Goal: Transaction & Acquisition: Book appointment/travel/reservation

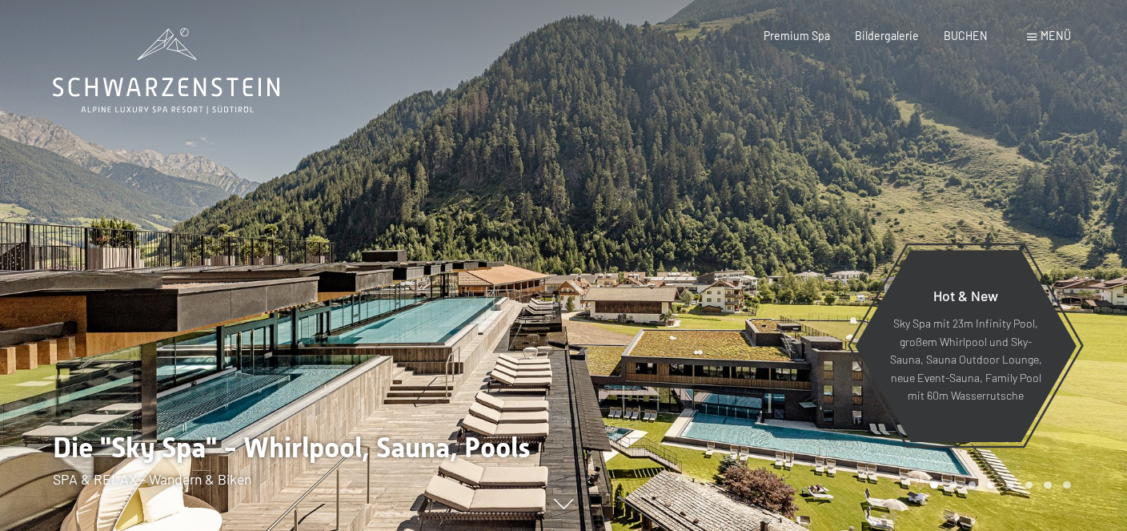
click at [950, 87] on div at bounding box center [846, 265] width 564 height 531
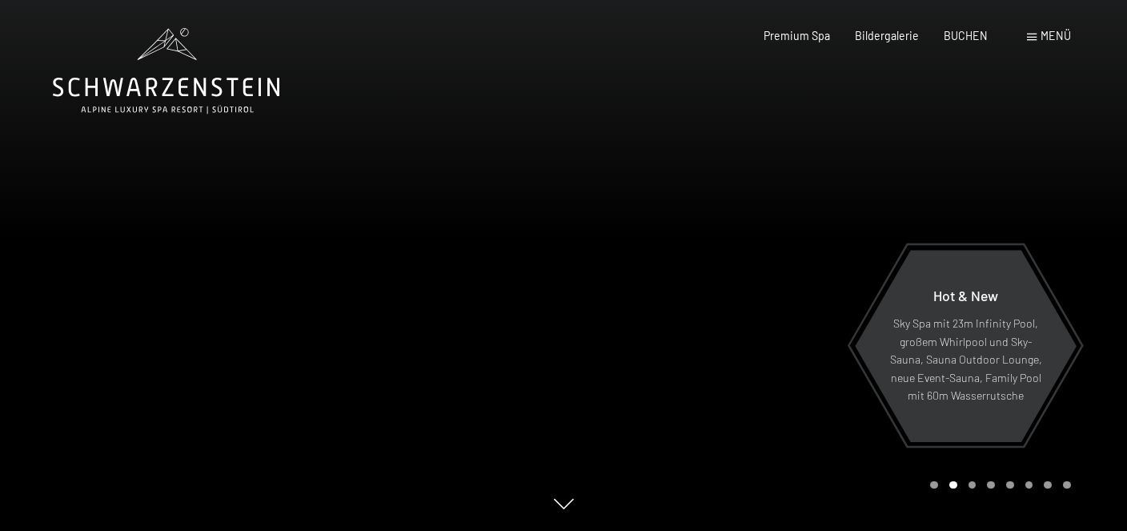
click at [1030, 34] on div "Menü" at bounding box center [1049, 36] width 44 height 16
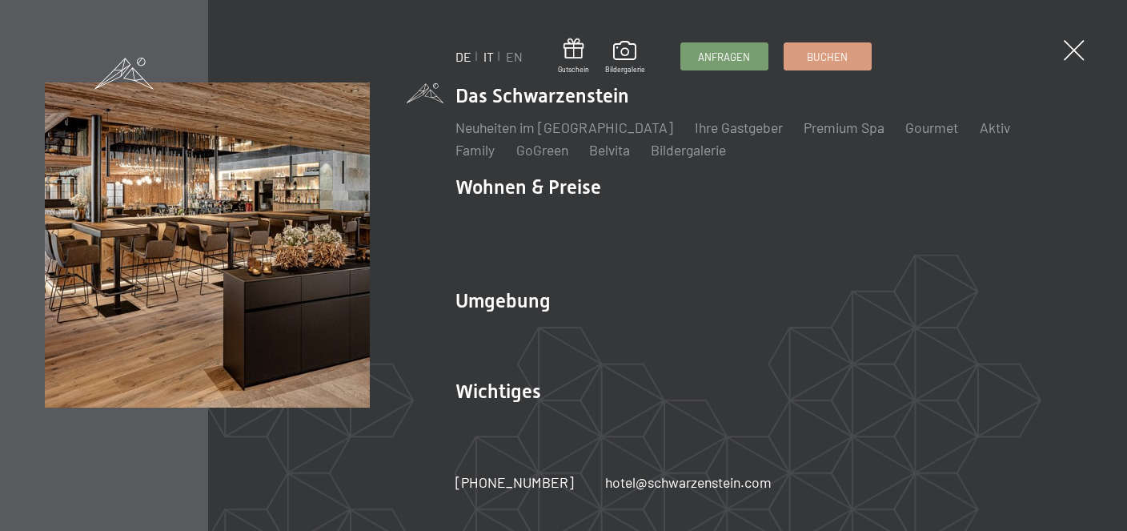
click at [488, 54] on link "IT" at bounding box center [489, 56] width 10 height 15
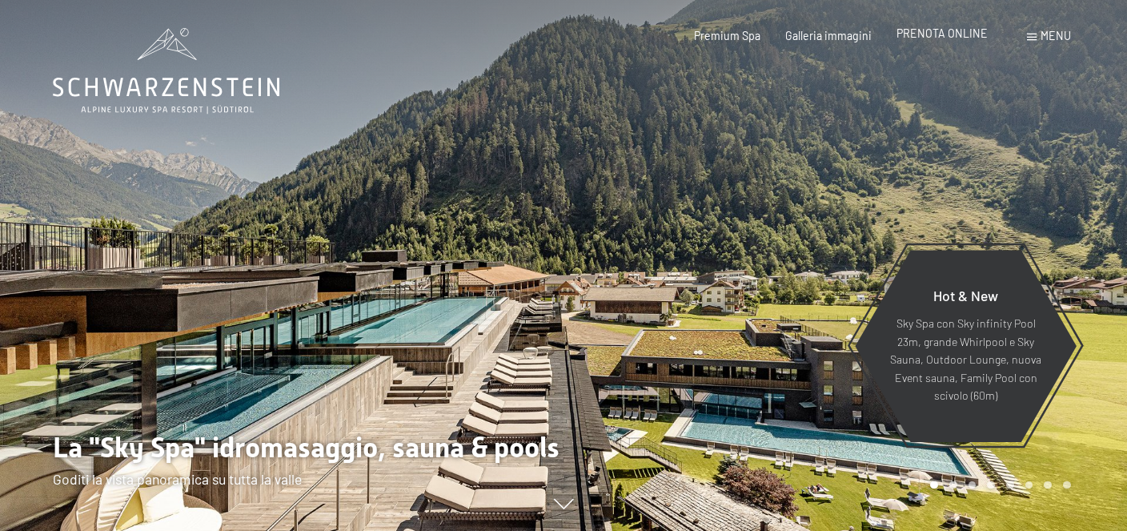
click at [933, 35] on span "PRENOTA ONLINE" at bounding box center [942, 33] width 91 height 14
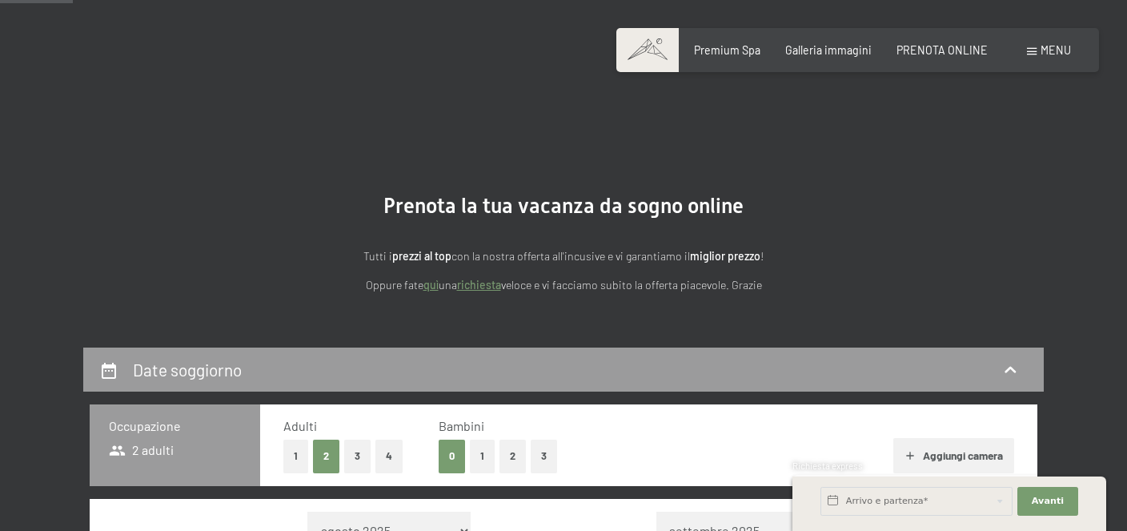
scroll to position [338, 0]
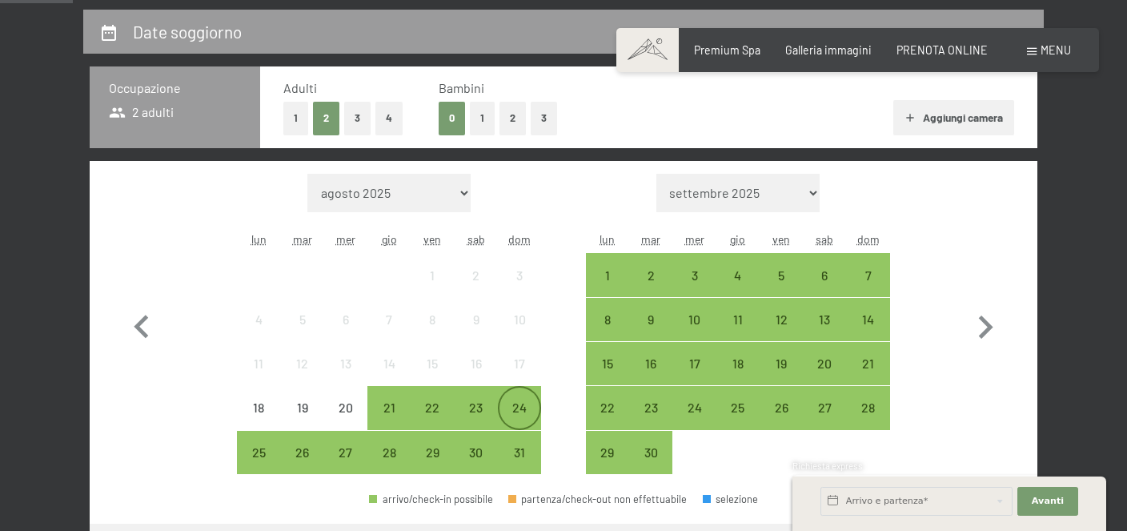
click at [516, 406] on div "24" at bounding box center [520, 421] width 40 height 40
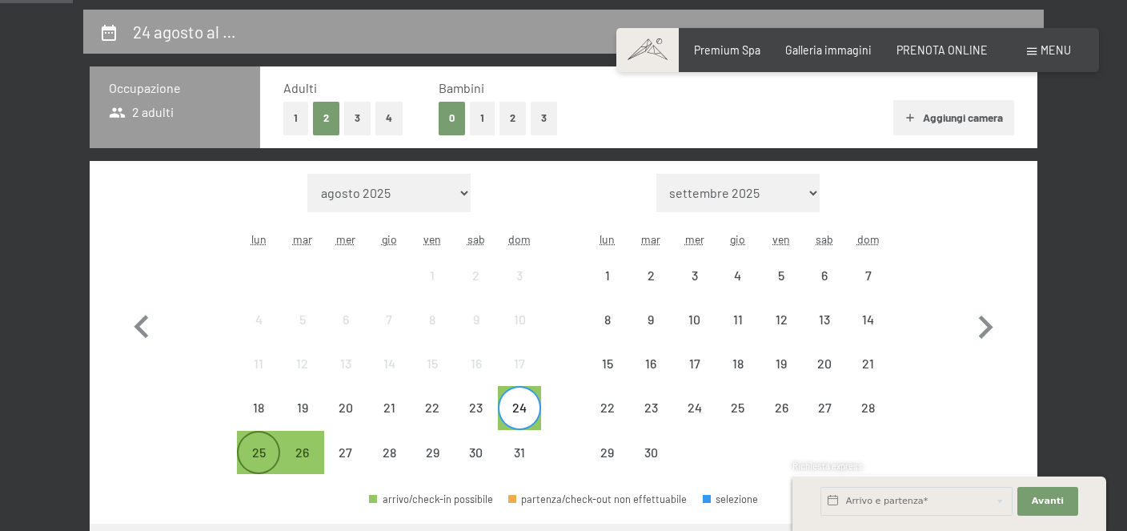
click at [252, 449] on div "25" at bounding box center [259, 466] width 40 height 40
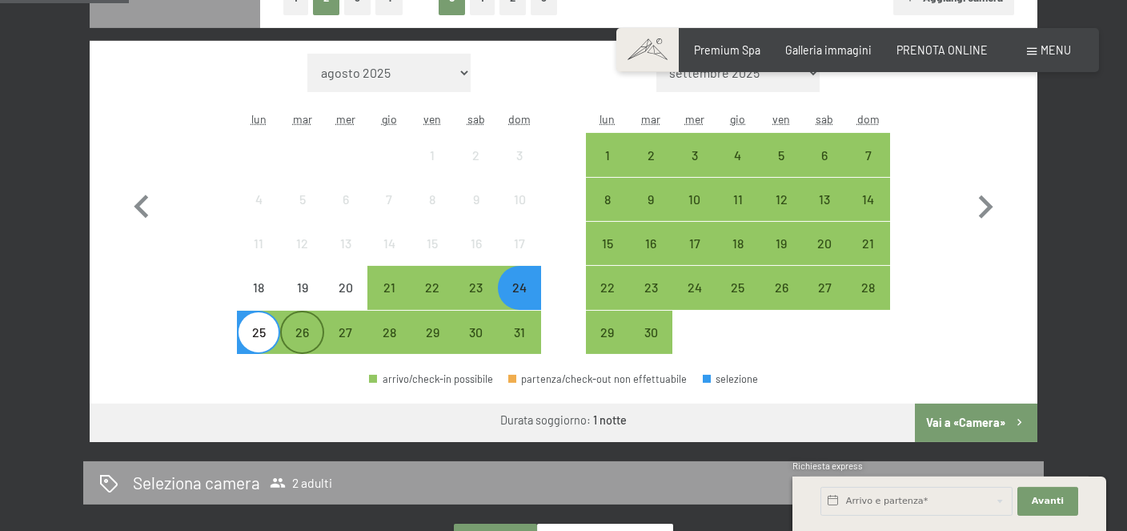
scroll to position [507, 0]
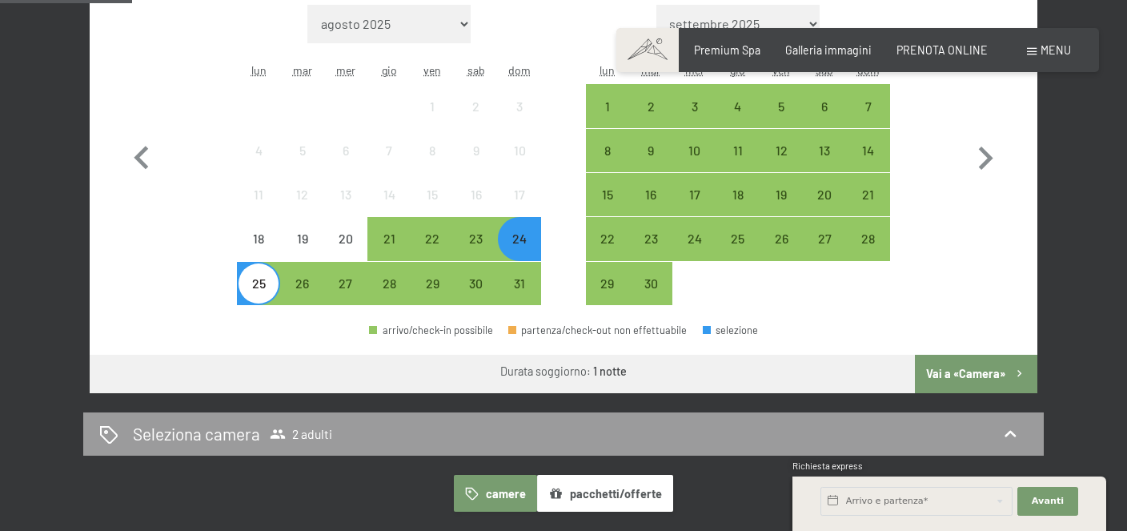
click at [990, 367] on button "Vai a «Camera»" at bounding box center [976, 374] width 123 height 38
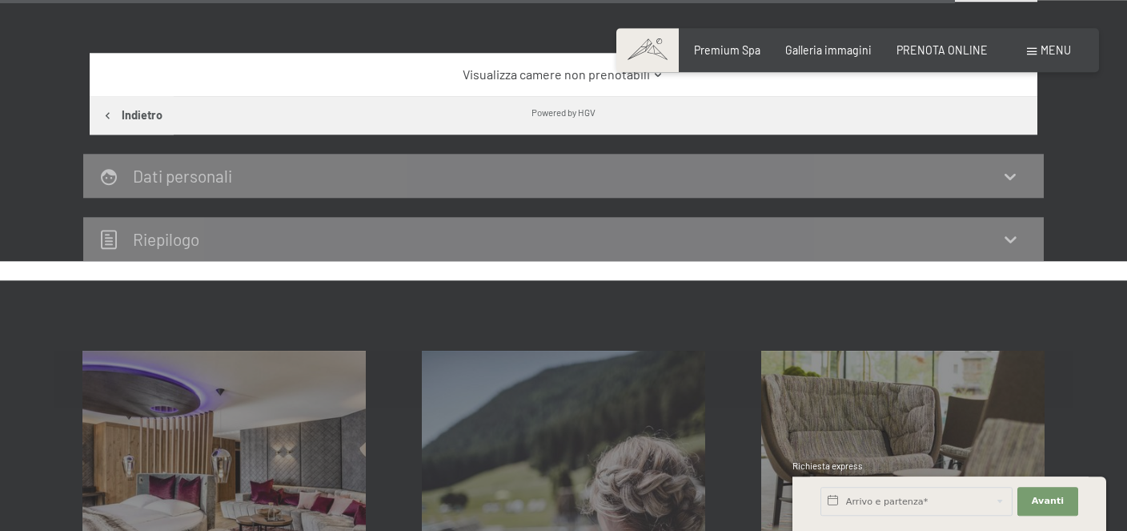
scroll to position [3391, 0]
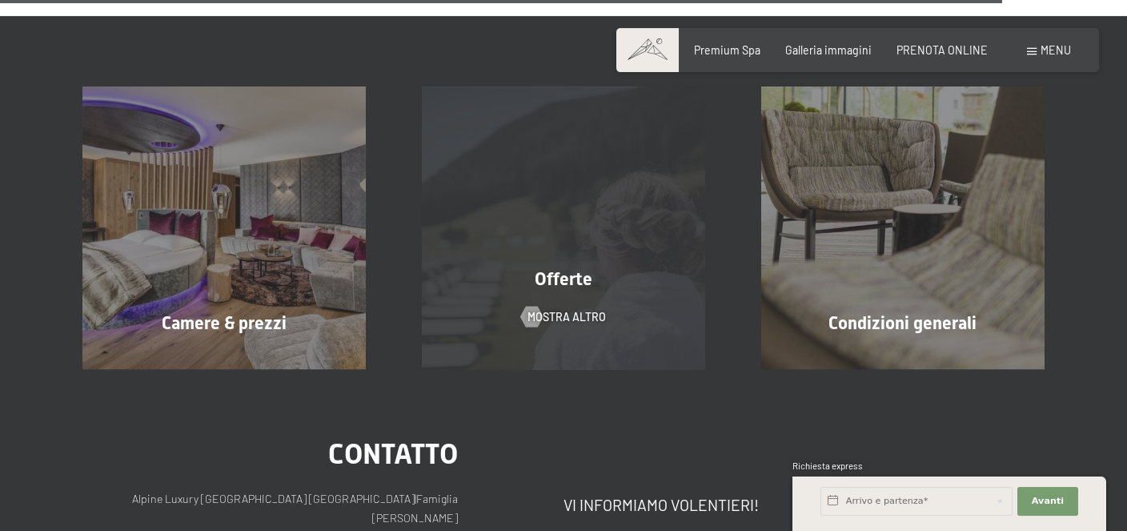
click at [587, 309] on span "mostra altro" at bounding box center [567, 317] width 78 height 16
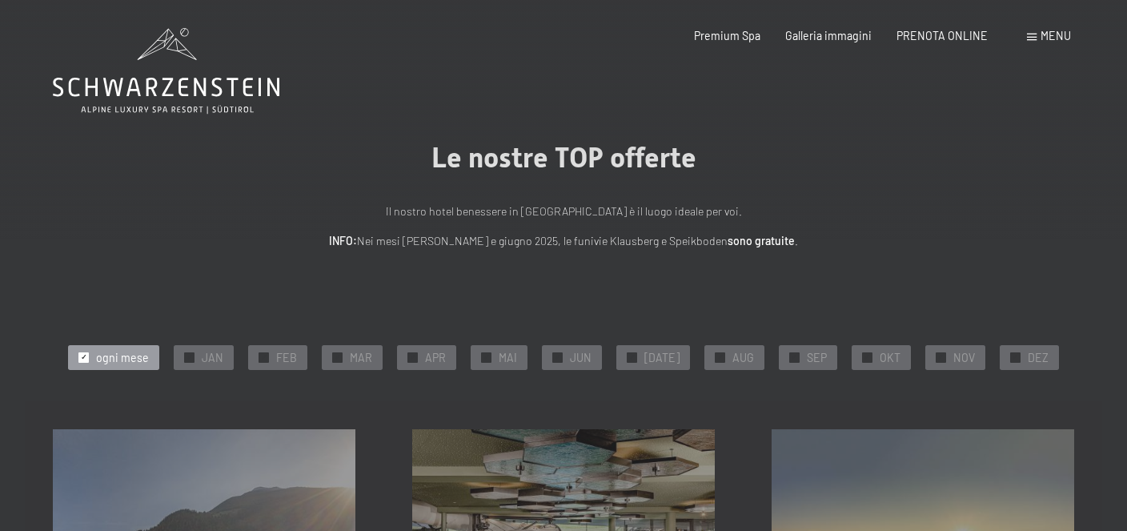
click at [1032, 34] on span at bounding box center [1032, 37] width 10 height 7
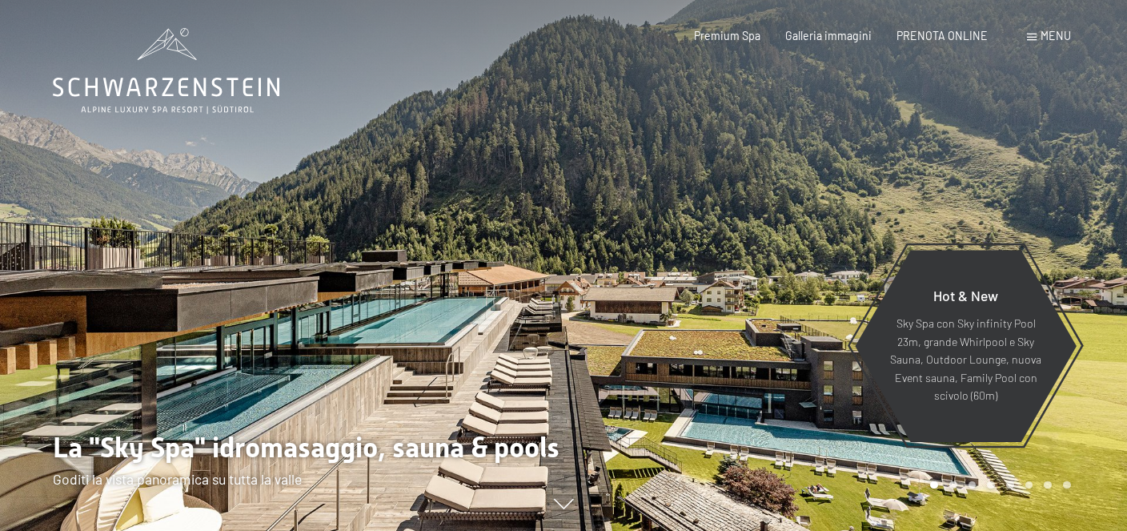
click at [1038, 34] on div "Menu" at bounding box center [1049, 36] width 44 height 16
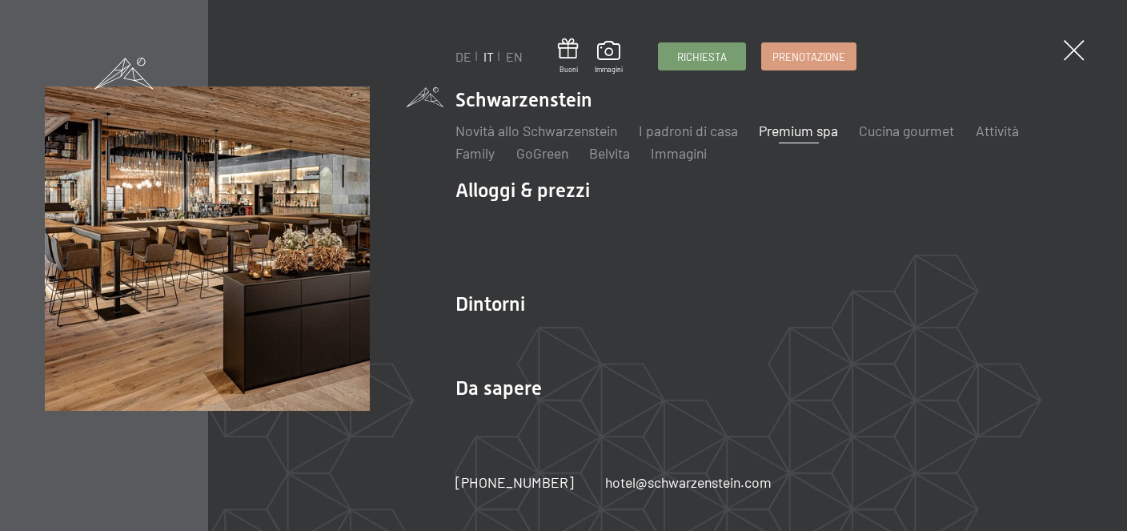
click at [798, 127] on link "Premium spa" at bounding box center [798, 131] width 79 height 18
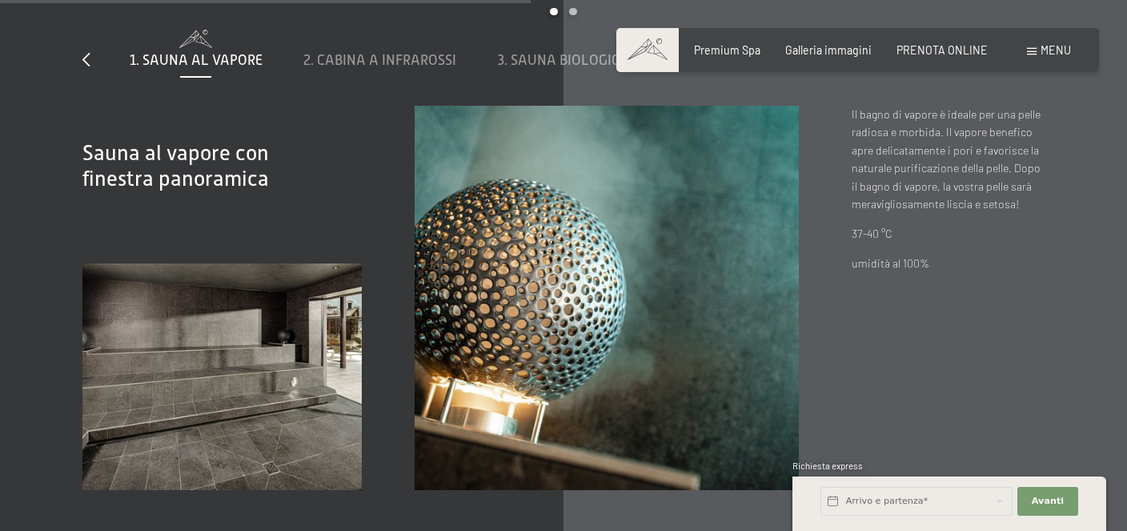
scroll to position [4903, 0]
